Goal: Transaction & Acquisition: Purchase product/service

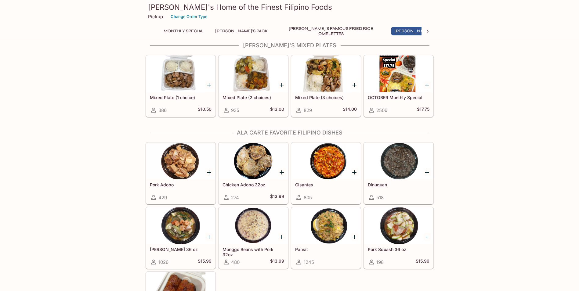
scroll to position [366, 0]
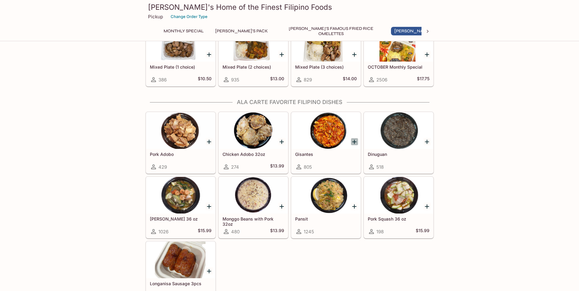
click at [355, 143] on icon "Add Gisantes" at bounding box center [354, 142] width 4 height 4
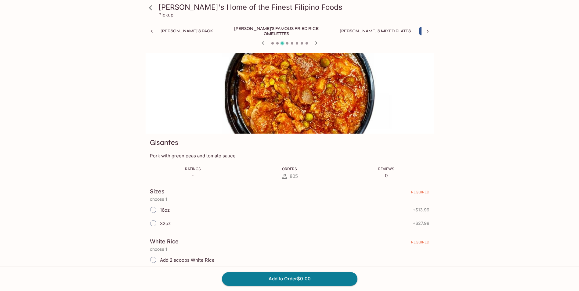
scroll to position [0, 82]
click at [152, 210] on input "16oz" at bounding box center [153, 210] width 13 height 13
radio input "true"
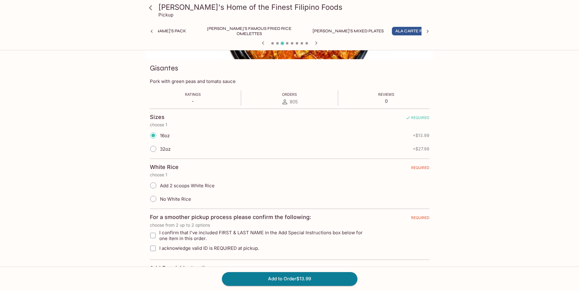
scroll to position [92, 0]
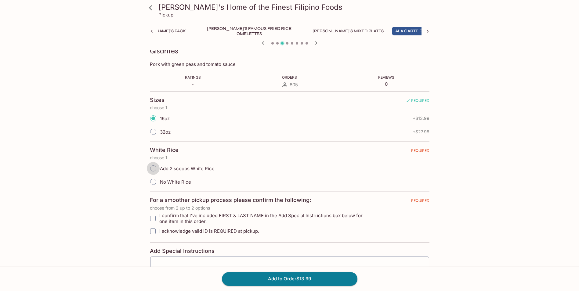
click at [153, 168] on input "Add 2 scoops White Rice" at bounding box center [153, 168] width 13 height 13
radio input "true"
click at [153, 217] on input "I confirm that I've included FIRST & LAST NAME in the Add Special Instructions …" at bounding box center [153, 218] width 12 height 12
checkbox input "true"
click at [153, 230] on input "I acknowledge valid ID is REQUIRED at pickup." at bounding box center [153, 231] width 12 height 12
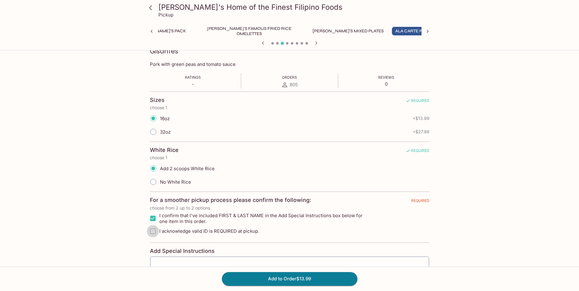
checkbox input "true"
click at [179, 263] on textarea at bounding box center [289, 273] width 270 height 23
type textarea "[PERSON_NAME]"
click at [300, 276] on button "Add to Order $13.99" at bounding box center [290, 278] width 136 height 13
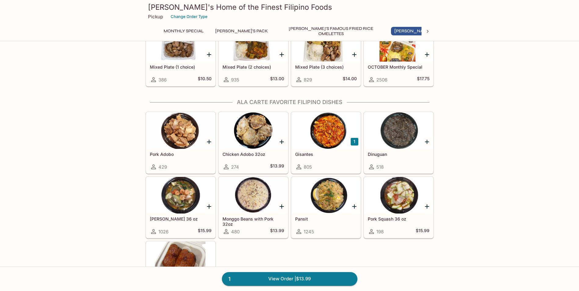
scroll to position [397, 0]
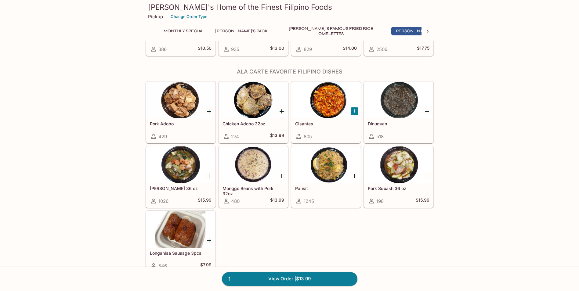
click at [281, 177] on icon "Add Monggo Beans with Pork 32oz" at bounding box center [281, 175] width 7 height 7
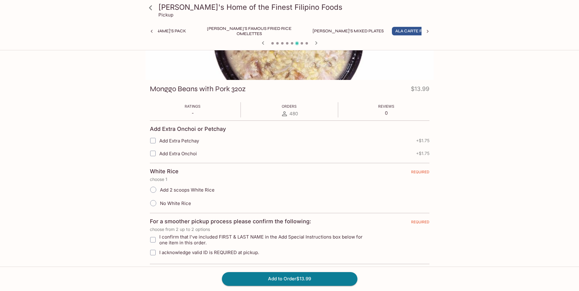
scroll to position [61, 0]
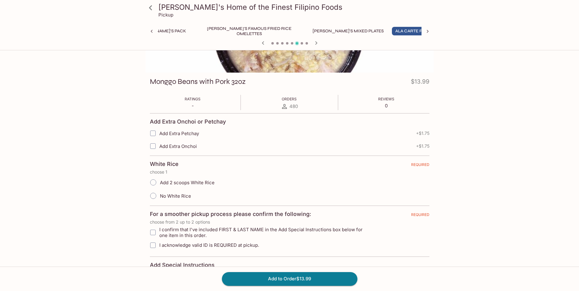
click at [151, 185] on input "Add 2 scoops White Rice" at bounding box center [153, 182] width 13 height 13
radio input "true"
click at [154, 230] on input "I confirm that I've included FIRST & LAST NAME in the Add Special Instructions …" at bounding box center [153, 233] width 12 height 12
checkbox input "true"
click at [153, 246] on input "I acknowledge valid ID is REQUIRED at pickup." at bounding box center [153, 245] width 12 height 12
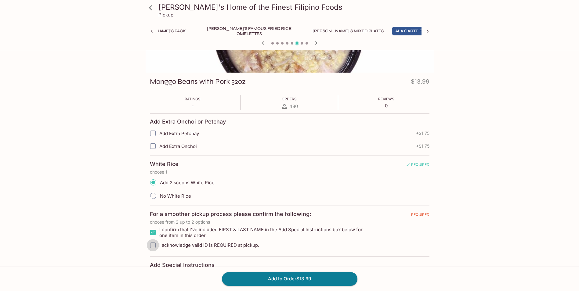
checkbox input "true"
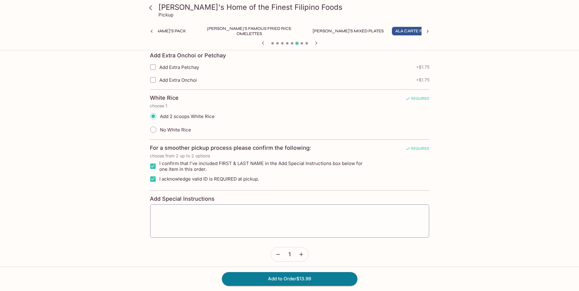
scroll to position [134, 0]
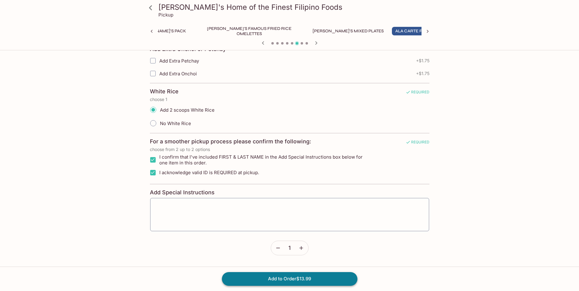
click at [300, 277] on button "Add to Order $13.99" at bounding box center [290, 278] width 136 height 13
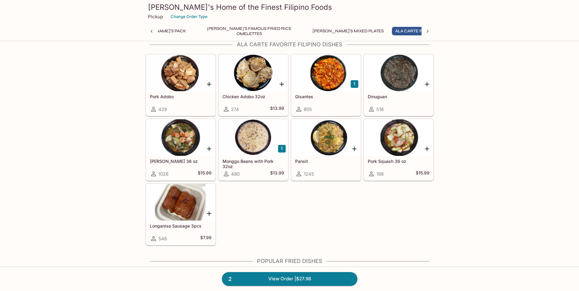
scroll to position [519, 0]
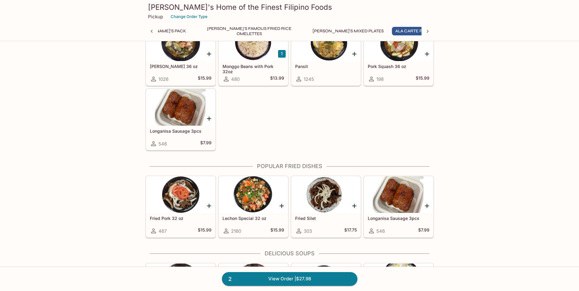
click at [280, 206] on icon "Add Lechon Special 32 oz" at bounding box center [282, 206] width 4 height 4
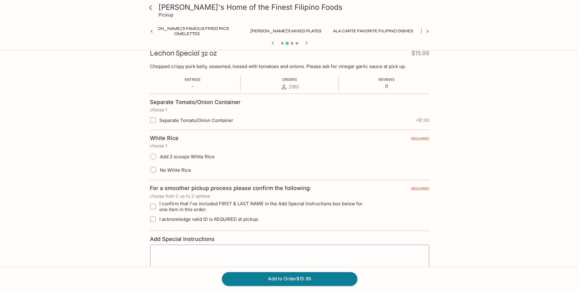
scroll to position [92, 0]
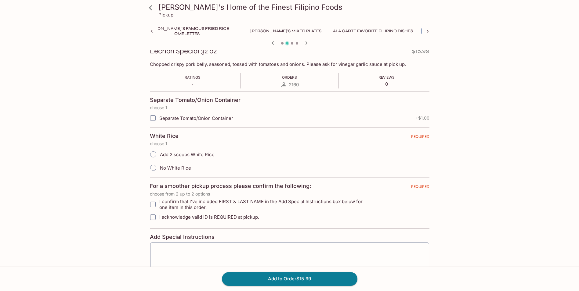
click at [154, 155] on input "Add 2 scoops White Rice" at bounding box center [153, 154] width 13 height 13
radio input "true"
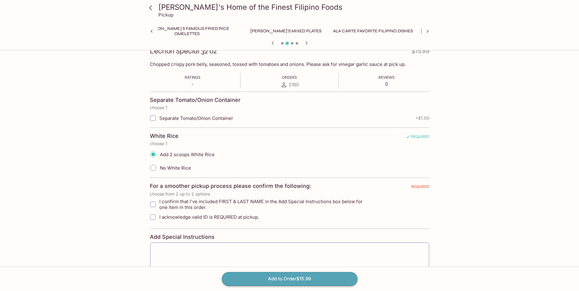
click at [298, 279] on button "Add to Order $15.99" at bounding box center [290, 278] width 136 height 13
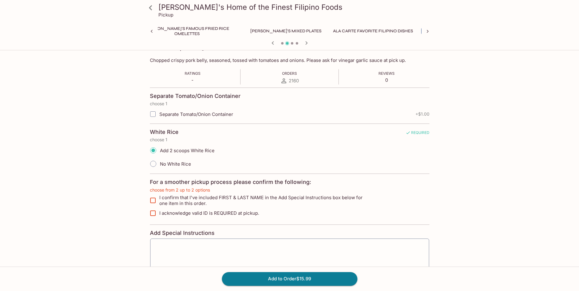
click at [154, 200] on input "I confirm that I've included FIRST & LAST NAME in the Add Special Instructions …" at bounding box center [153, 200] width 12 height 12
checkbox input "true"
click at [152, 212] on input "I acknowledge valid ID is REQUIRED at pickup." at bounding box center [153, 213] width 12 height 12
checkbox input "true"
click at [286, 278] on button "Add to Order $15.99" at bounding box center [290, 278] width 136 height 13
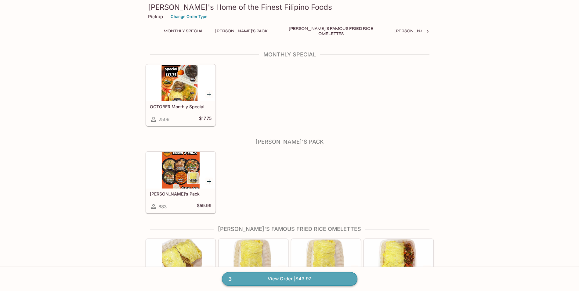
click at [277, 279] on link "3 View Order | $43.97" at bounding box center [290, 278] width 136 height 13
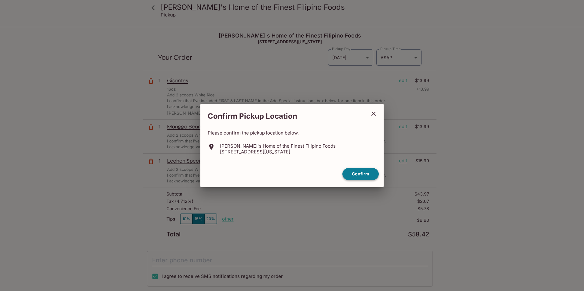
click at [361, 175] on button "Confirm" at bounding box center [360, 174] width 36 height 12
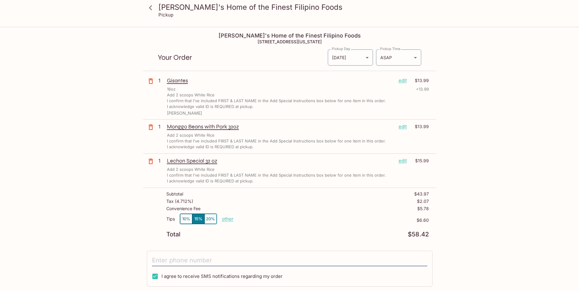
click at [226, 221] on p "other" at bounding box center [228, 219] width 12 height 6
drag, startPoint x: 261, startPoint y: 220, endPoint x: 297, endPoint y: 218, distance: 36.7
click at [297, 218] on div "Tips 10% 15% 20% Done 6.60 $6.60" at bounding box center [297, 223] width 263 height 18
type input "0.00"
click at [485, 200] on div "[PERSON_NAME]'s Home of the Finest Filipino Foods Pickup [PERSON_NAME]'s Home o…" at bounding box center [289, 204] width 391 height 355
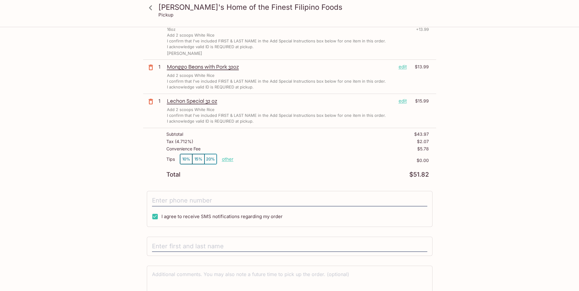
scroll to position [30, 0]
